Goal: Transaction & Acquisition: Obtain resource

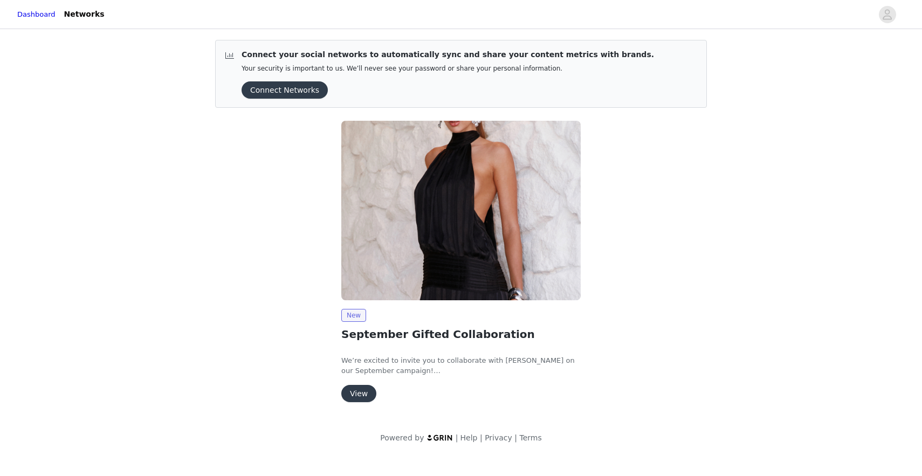
click at [353, 398] on button "View" at bounding box center [358, 393] width 35 height 17
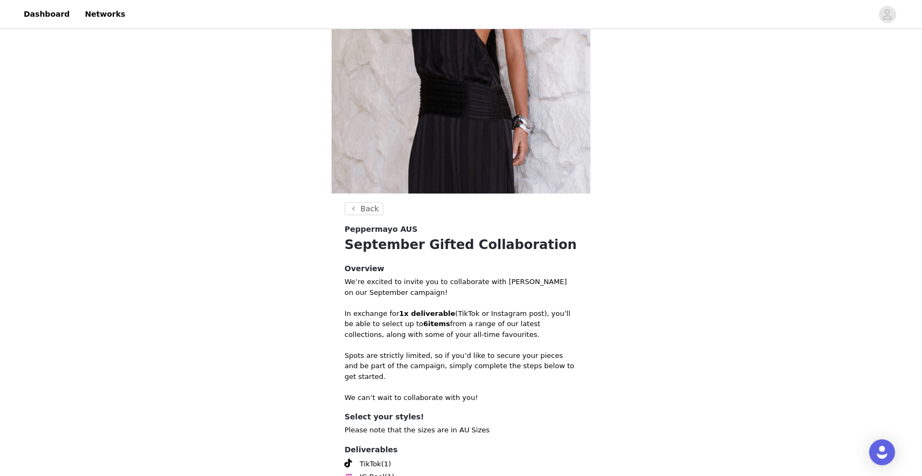
scroll to position [277, 0]
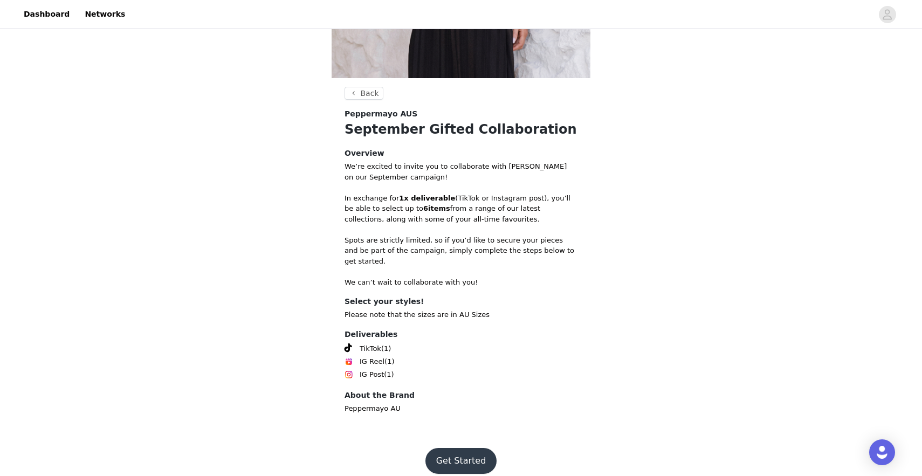
click at [453, 469] on footer "Get Started" at bounding box center [461, 461] width 140 height 52
click at [453, 456] on button "Get Started" at bounding box center [462, 461] width 72 height 26
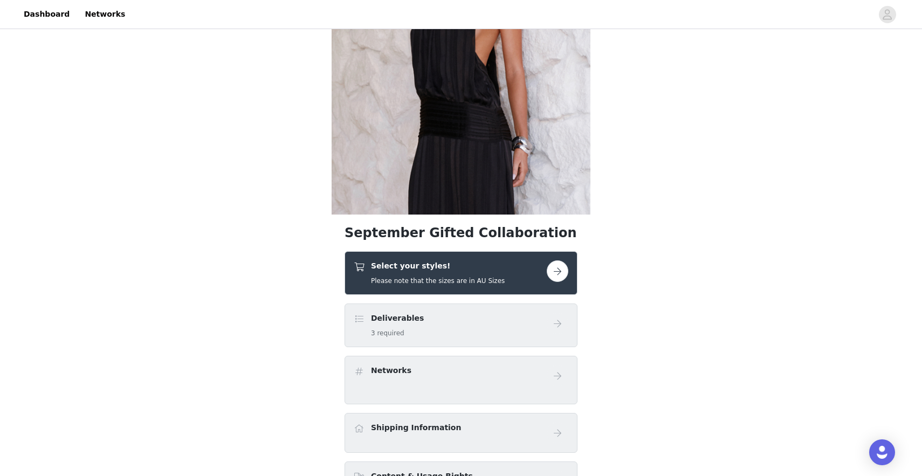
scroll to position [251, 0]
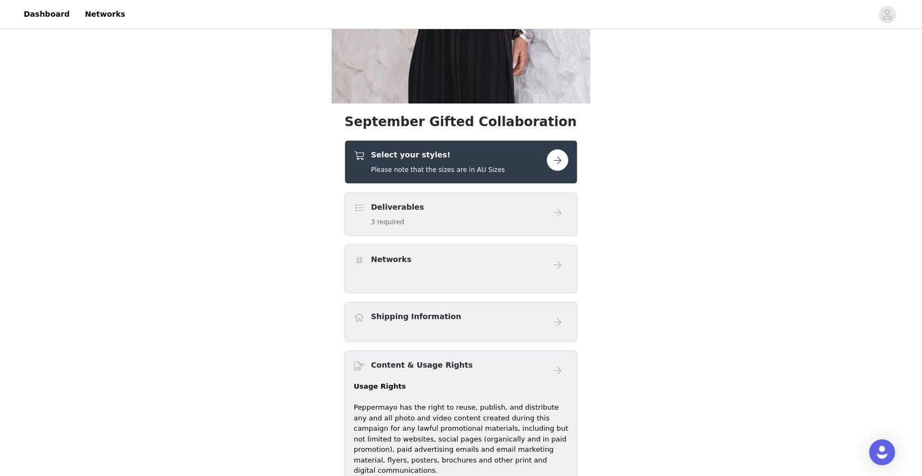
click at [525, 170] on div "Select your styles! Please note that the sizes are in AU Sizes" at bounding box center [450, 161] width 193 height 25
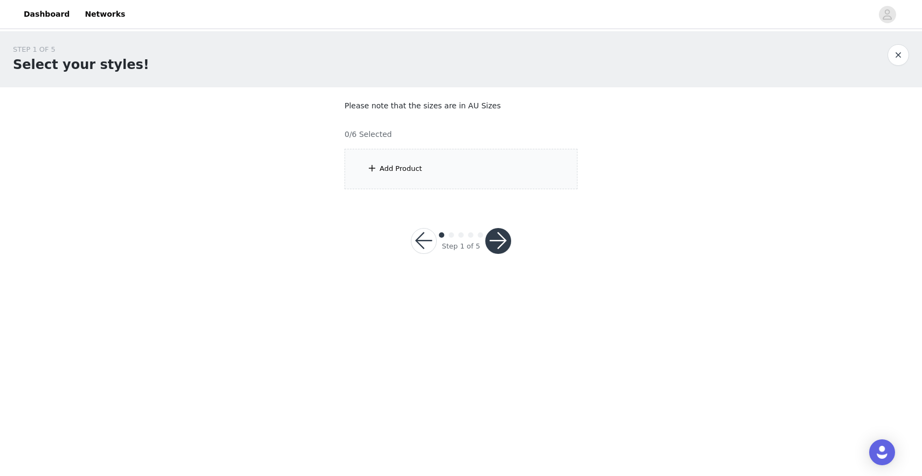
click at [514, 169] on div "Add Product" at bounding box center [461, 169] width 233 height 40
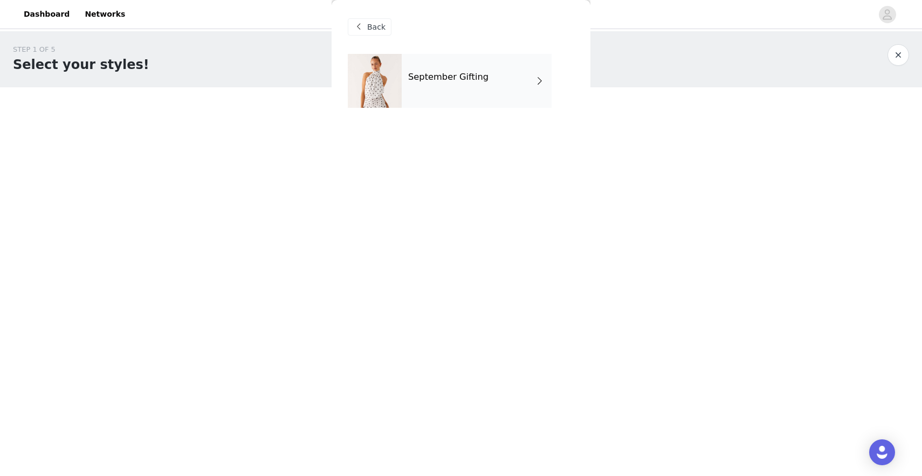
click at [521, 83] on div "September Gifting" at bounding box center [477, 81] width 150 height 54
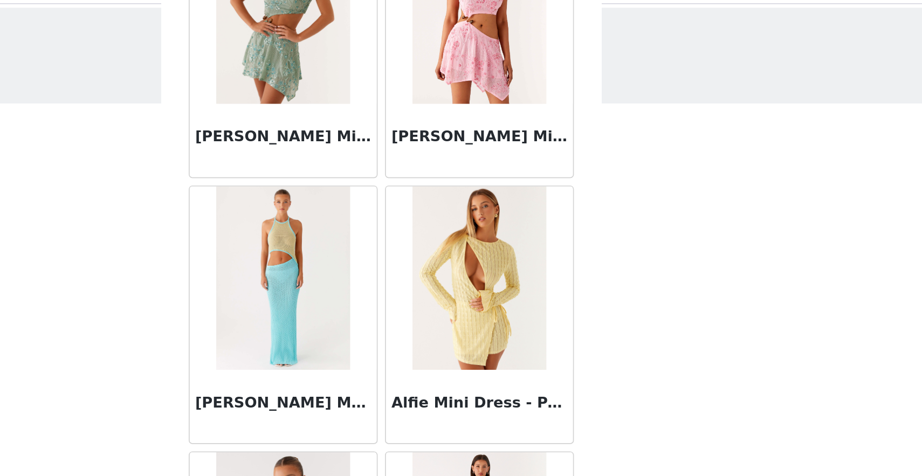
scroll to position [1174, 0]
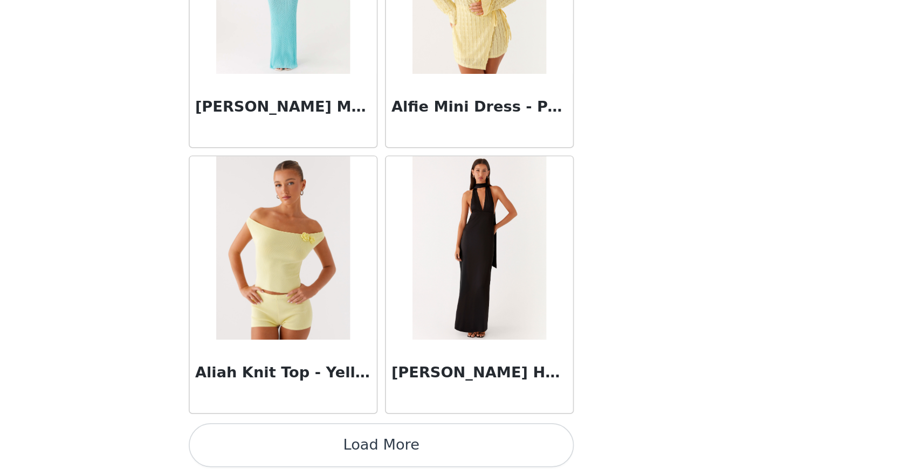
click at [463, 446] on button "Load More" at bounding box center [461, 458] width 227 height 26
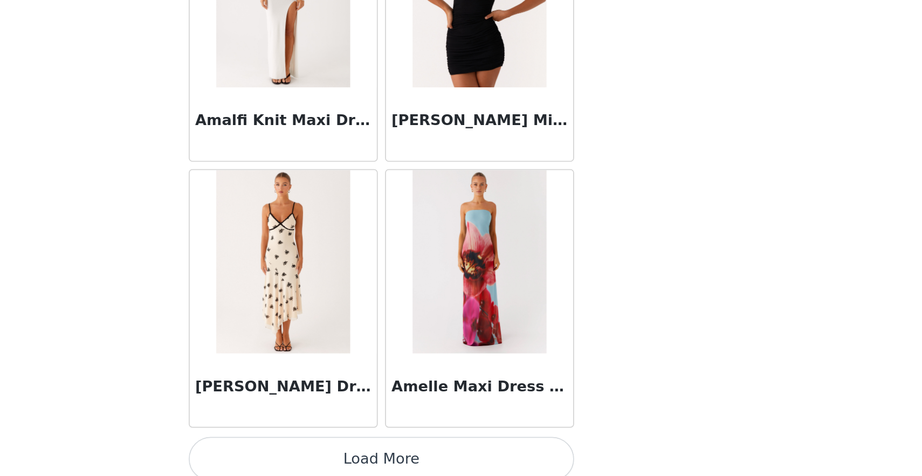
scroll to position [0, 0]
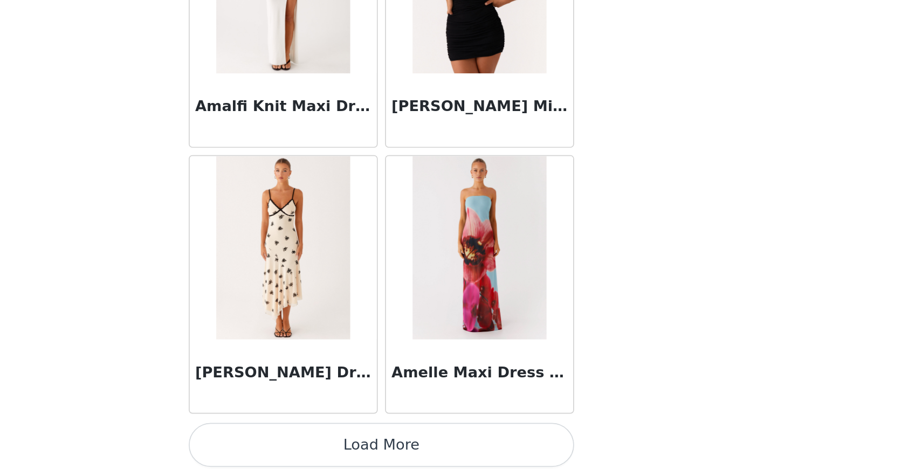
click at [500, 452] on button "Load More" at bounding box center [461, 458] width 227 height 26
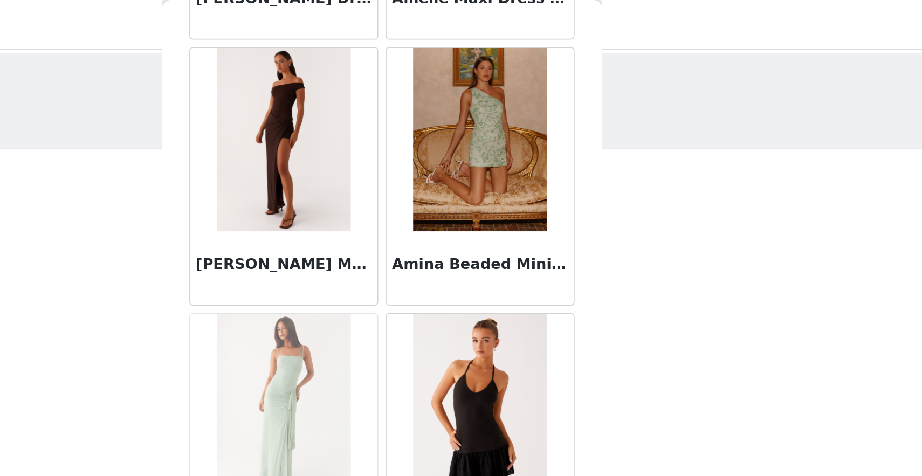
click at [505, 180] on div "Amina Beaded Mini Dress - Sage" at bounding box center [518, 103] width 115 height 156
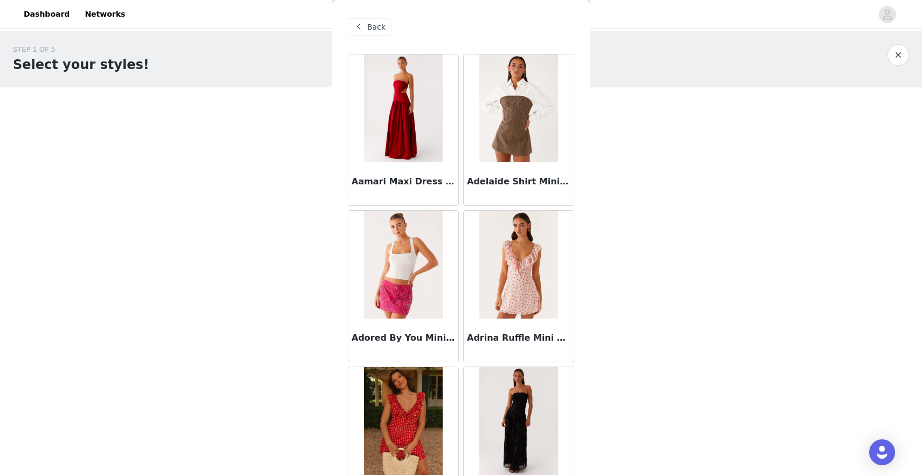
click at [422, 106] on img at bounding box center [403, 108] width 78 height 108
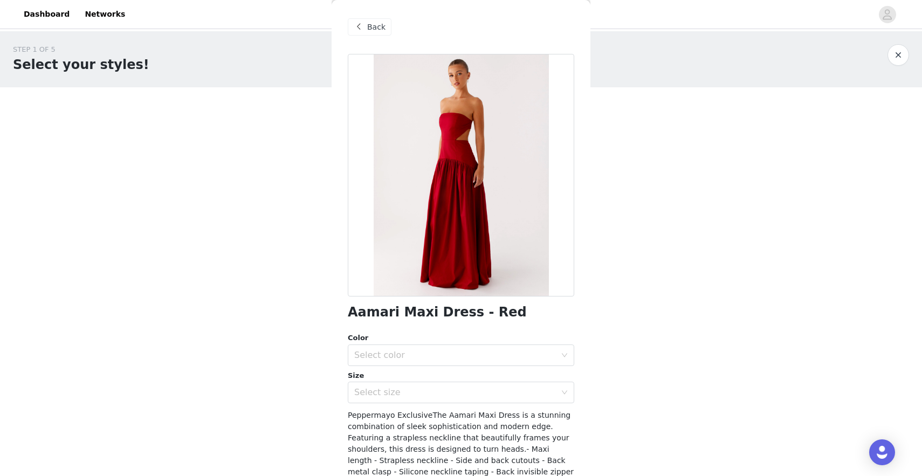
click at [378, 25] on span "Back" at bounding box center [376, 27] width 18 height 11
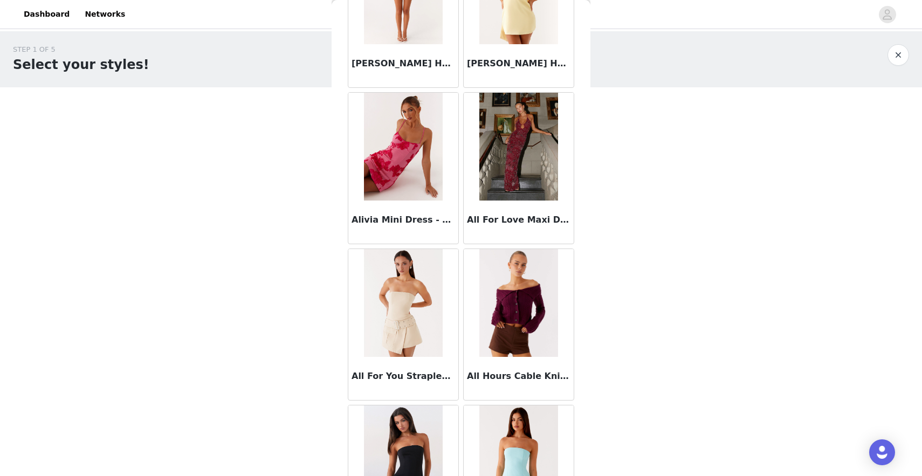
scroll to position [2015, 0]
